Goal: Task Accomplishment & Management: Use online tool/utility

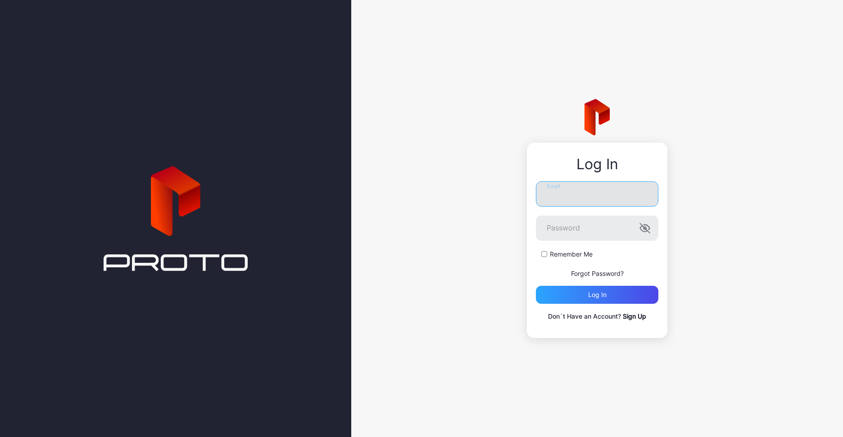
click at [586, 192] on input "Email" at bounding box center [597, 194] width 123 height 25
type input "**********"
click at [536, 286] on button "Log in" at bounding box center [597, 295] width 123 height 18
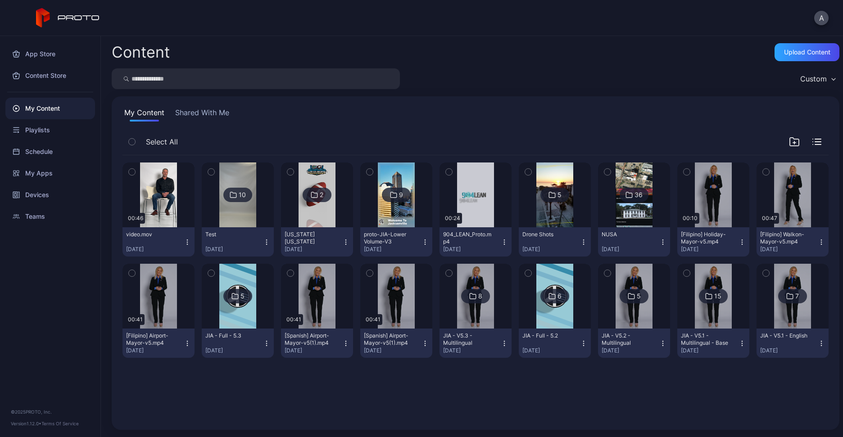
click at [250, 212] on img at bounding box center [237, 195] width 36 height 65
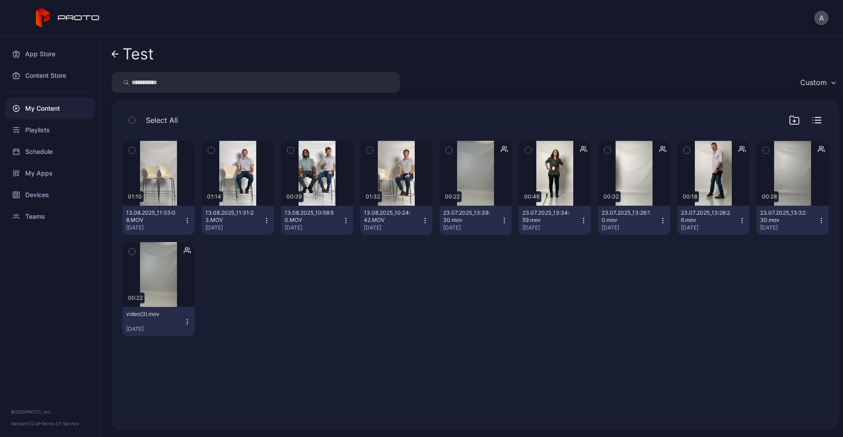
click at [769, 116] on div "Select All" at bounding box center [476, 122] width 706 height 23
click at [790, 116] on icon "button" at bounding box center [794, 120] width 9 height 8
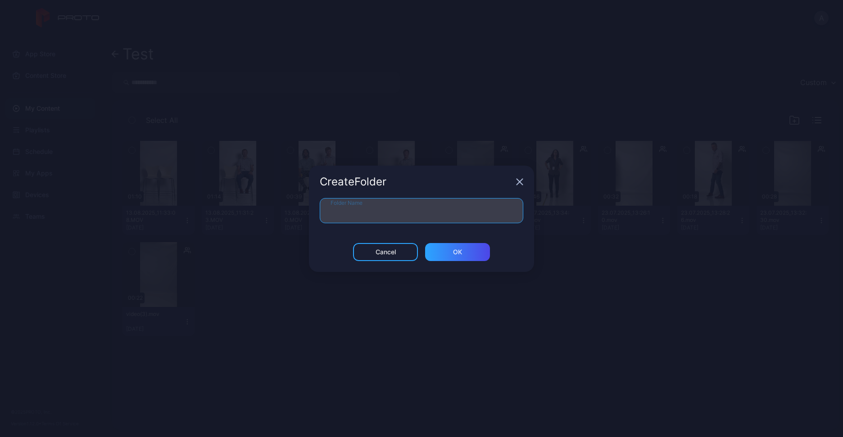
click at [449, 209] on input "Folder Name" at bounding box center [422, 210] width 204 height 25
type input "*****"
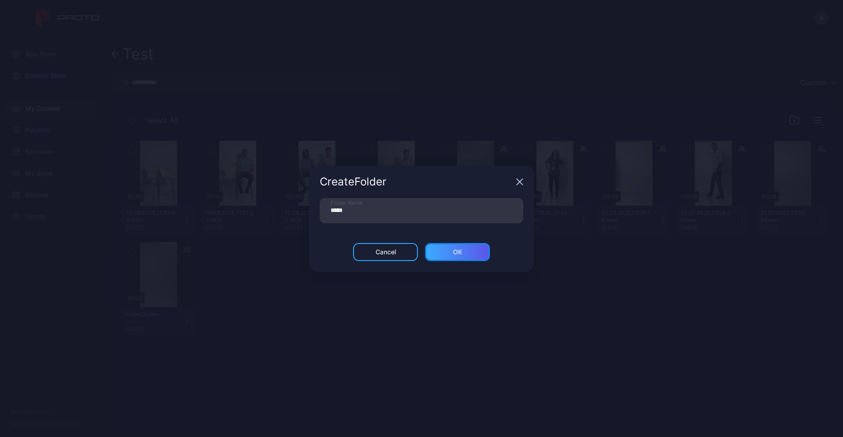
click at [477, 258] on div "ОК" at bounding box center [457, 252] width 65 height 18
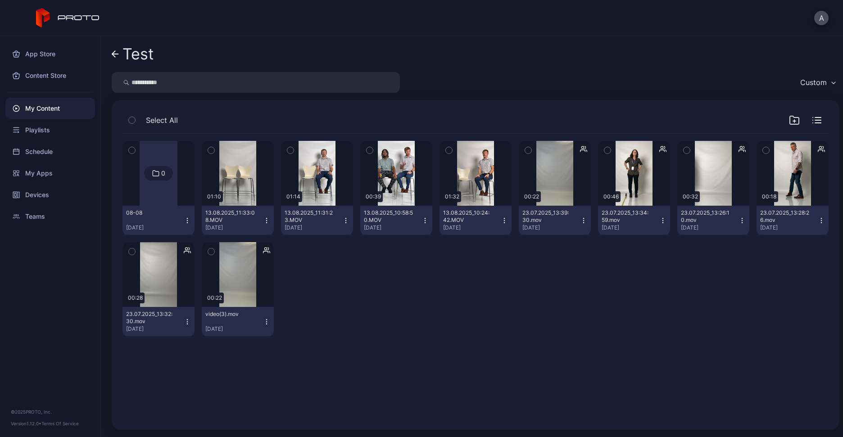
click at [47, 110] on div "My Content" at bounding box center [50, 109] width 90 height 22
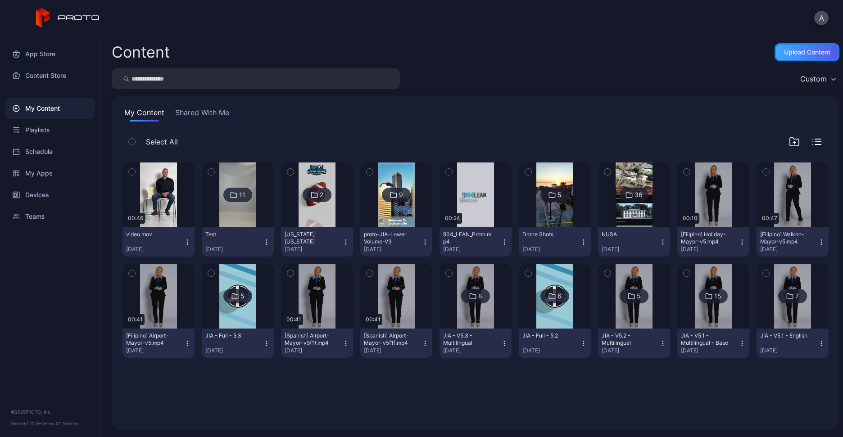
click at [796, 43] on div "Upload Content" at bounding box center [807, 52] width 65 height 18
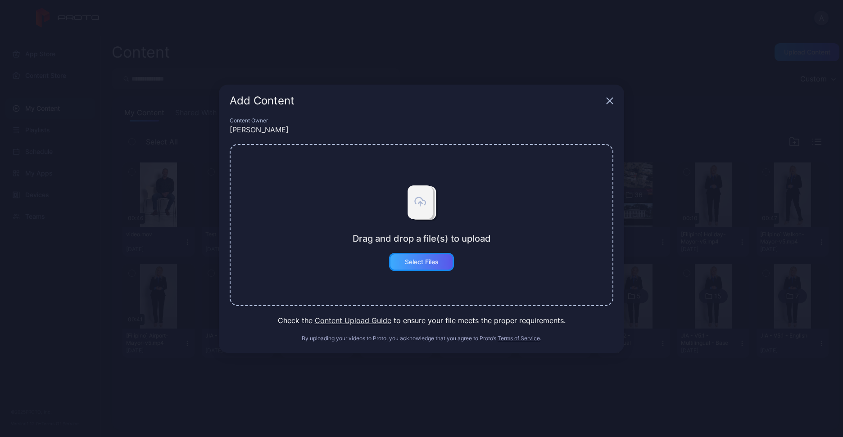
click at [403, 260] on div "Select Files" at bounding box center [421, 262] width 65 height 18
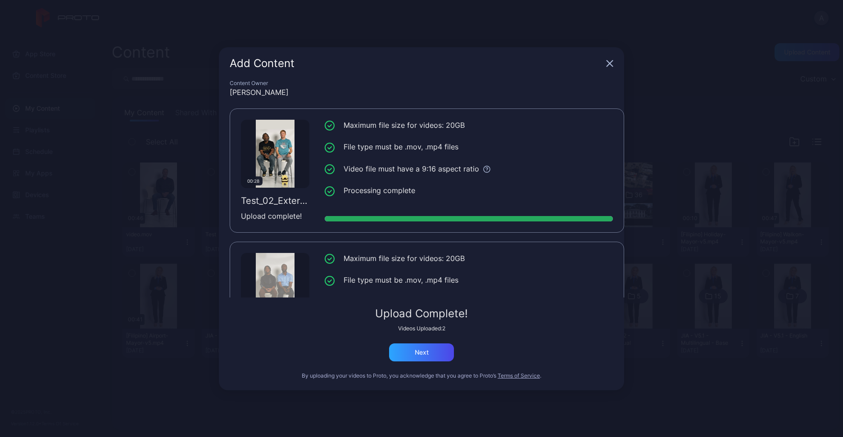
scroll to position [68, 0]
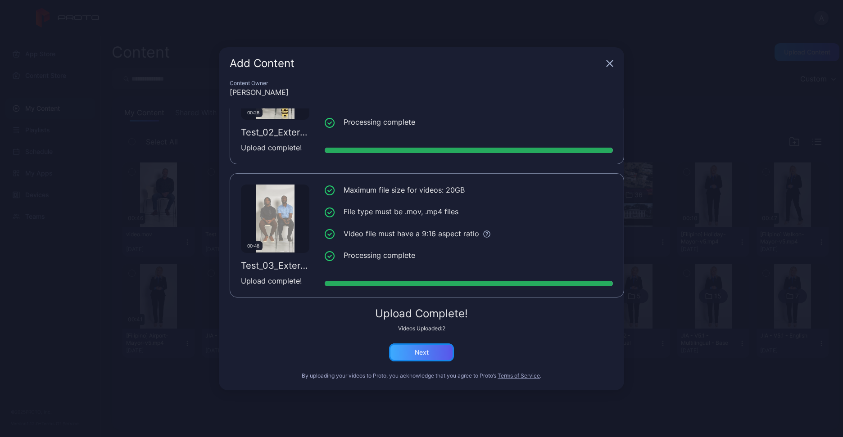
click at [408, 358] on div "Next" at bounding box center [421, 353] width 65 height 18
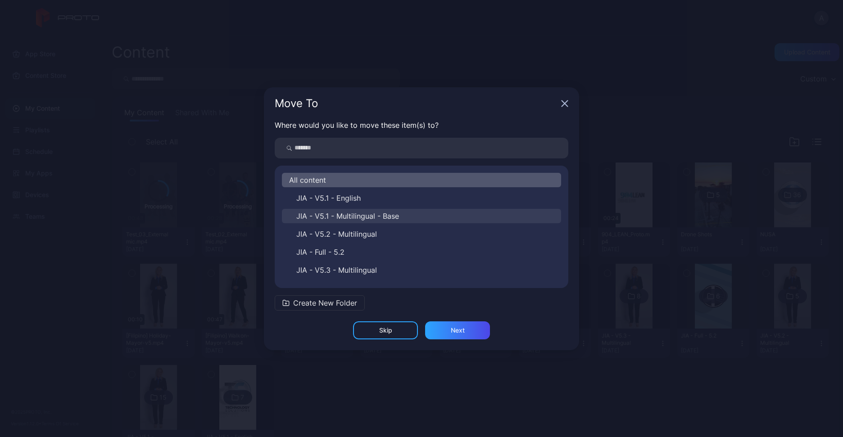
scroll to position [104, 0]
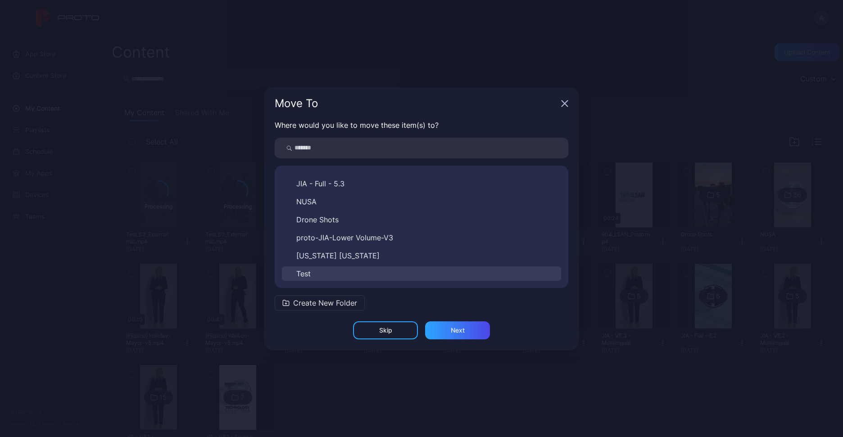
click at [326, 275] on button "Test" at bounding box center [421, 274] width 279 height 14
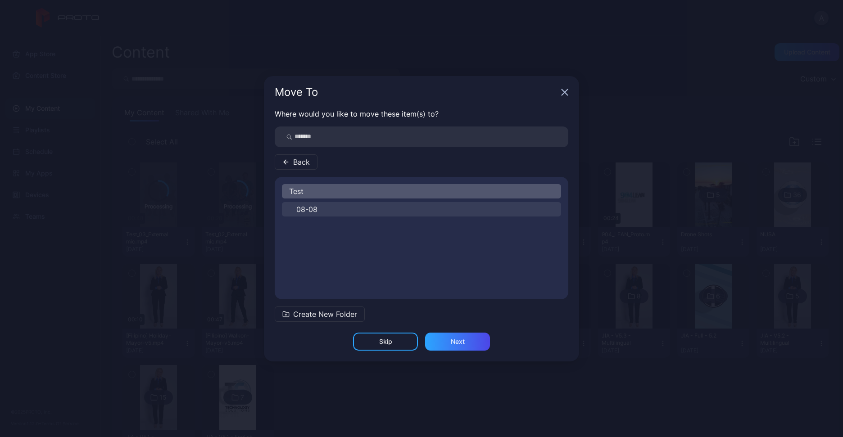
click at [314, 204] on button "08-08" at bounding box center [421, 209] width 279 height 14
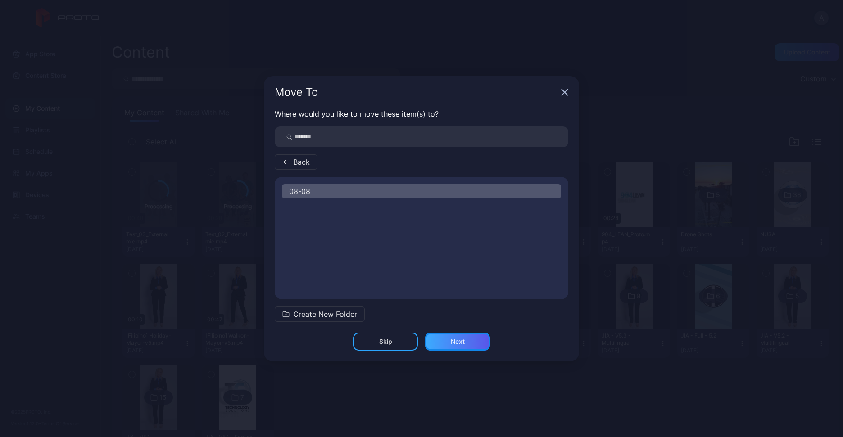
click at [481, 341] on div "Next" at bounding box center [457, 342] width 65 height 18
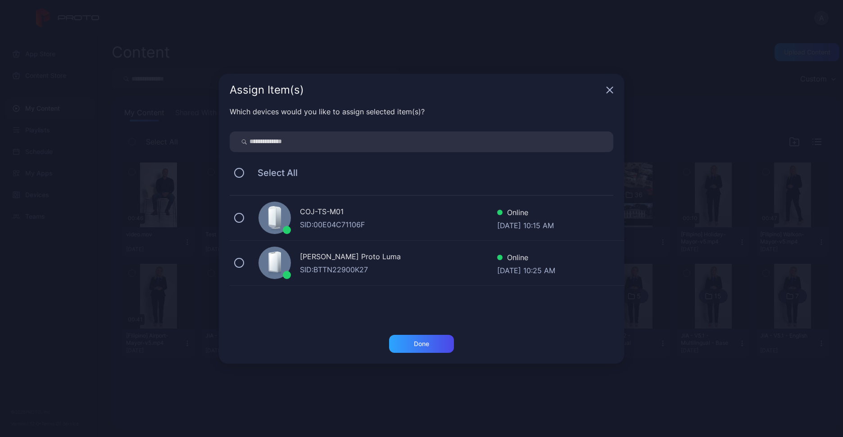
click at [338, 211] on div "COJ-TS-M01" at bounding box center [398, 212] width 197 height 13
click at [414, 345] on div "Done" at bounding box center [421, 344] width 15 height 7
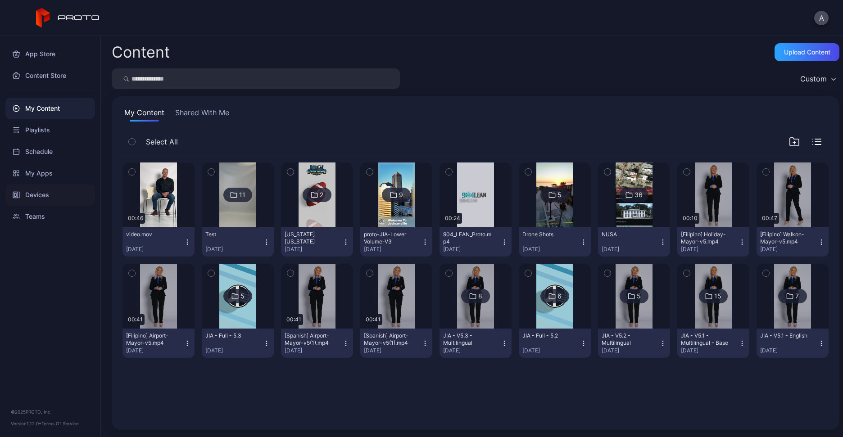
click at [49, 200] on div "Devices" at bounding box center [50, 195] width 90 height 22
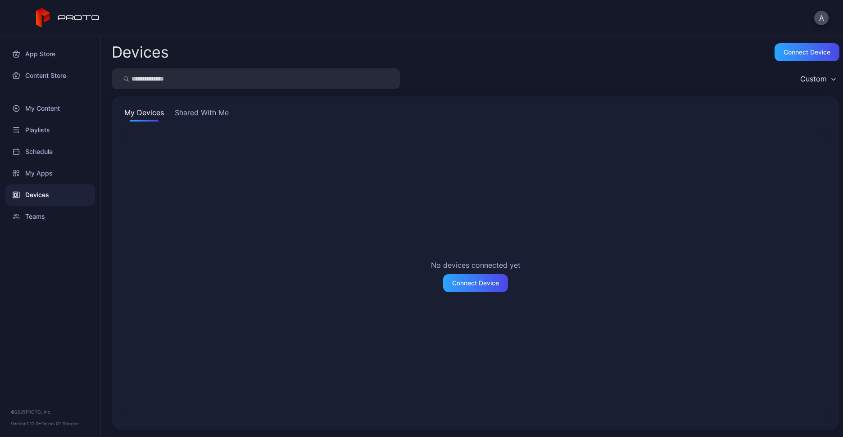
click at [193, 104] on div "My Devices Shared With Me No devices connected yet Connect Device" at bounding box center [476, 263] width 728 height 334
click at [191, 110] on button "Shared With Me" at bounding box center [202, 114] width 58 height 14
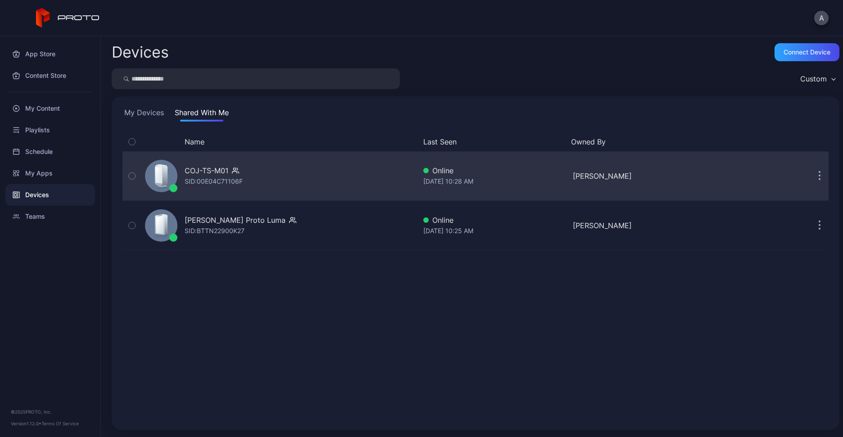
click at [235, 160] on div "COJ-TS-M01 SID: 00E04C71106F" at bounding box center [278, 176] width 275 height 45
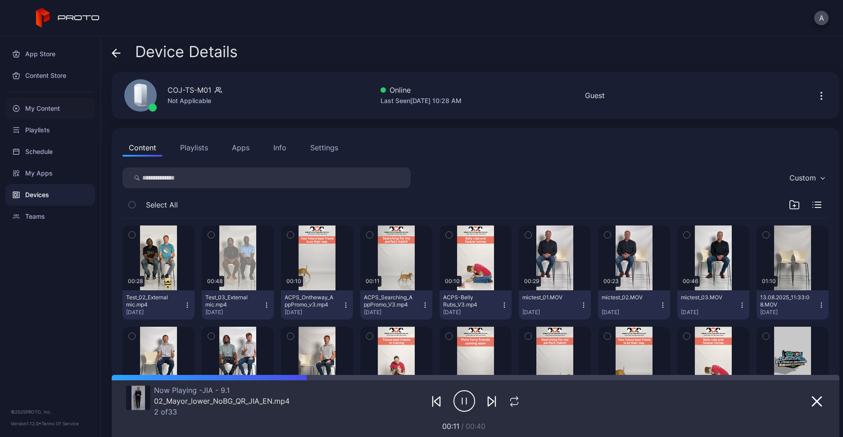
click at [43, 109] on div "My Content" at bounding box center [50, 109] width 90 height 22
